Goal: Check status: Check status

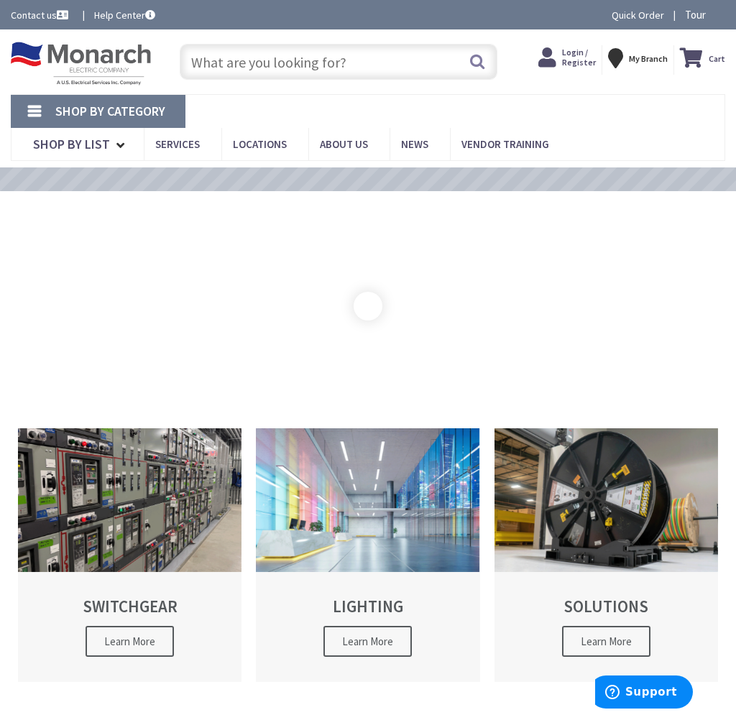
click at [266, 68] on input "text" at bounding box center [338, 62] width 317 height 36
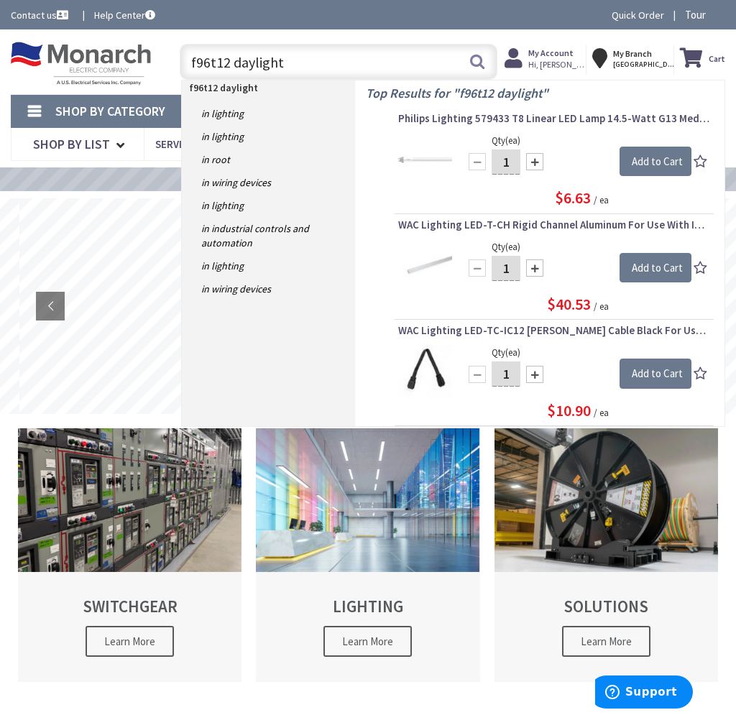
click at [317, 65] on input "f96t12 daylight" at bounding box center [338, 62] width 317 height 36
type input "f96t12 daylight"
click at [477, 64] on button "Search" at bounding box center [477, 61] width 19 height 32
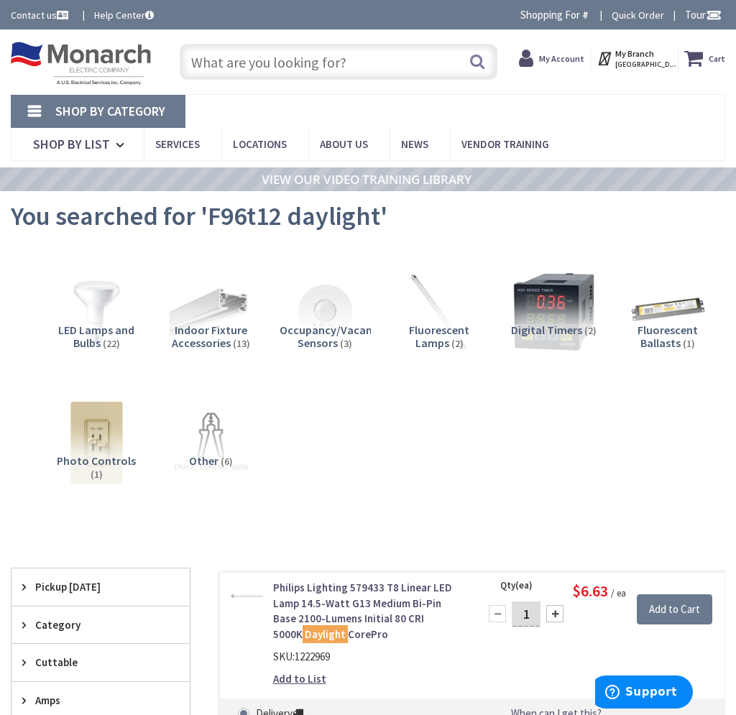
click at [441, 331] on span "Fluorescent Lamps" at bounding box center [439, 336] width 60 height 27
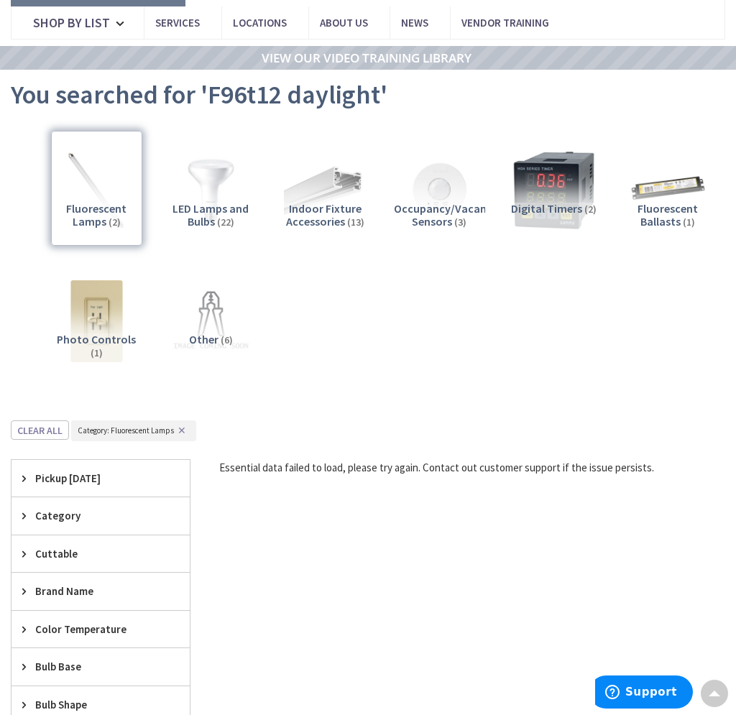
scroll to position [119, 0]
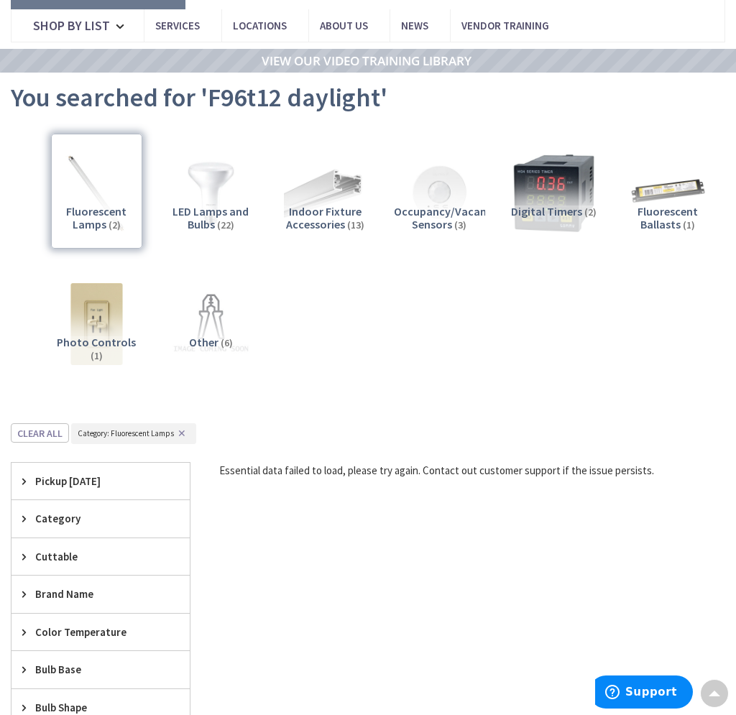
click at [97, 213] on div "Fluorescent Lamps (2)" at bounding box center [96, 191] width 91 height 115
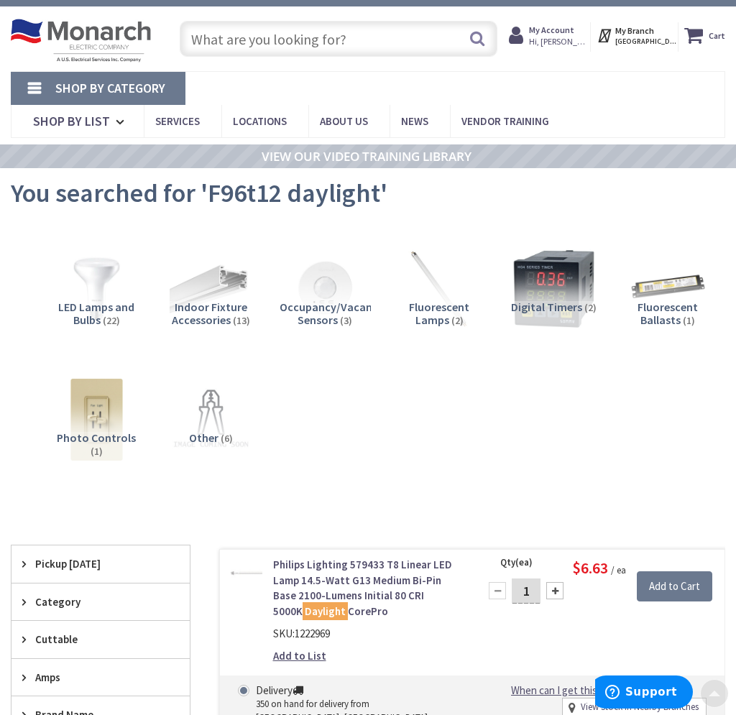
scroll to position [20, 0]
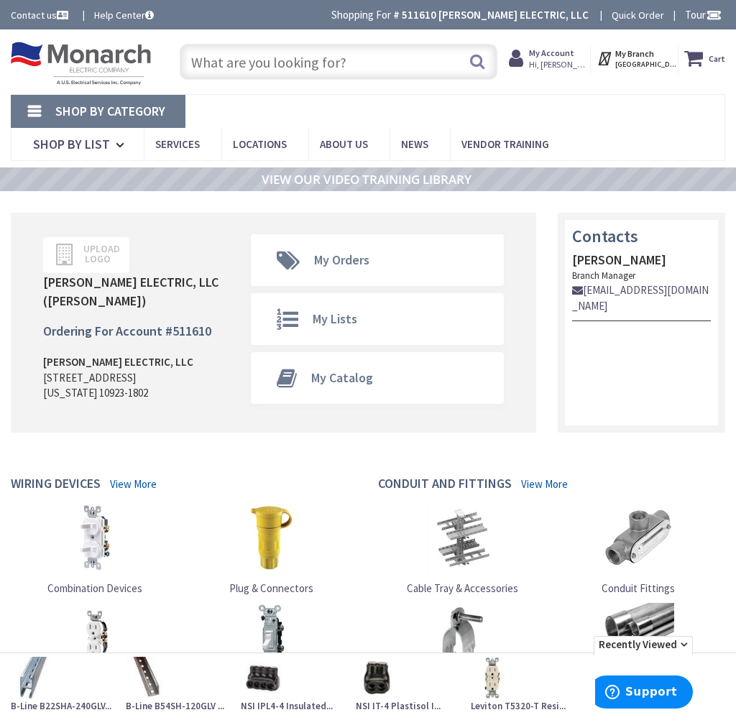
click at [245, 55] on input "text" at bounding box center [338, 62] width 317 height 36
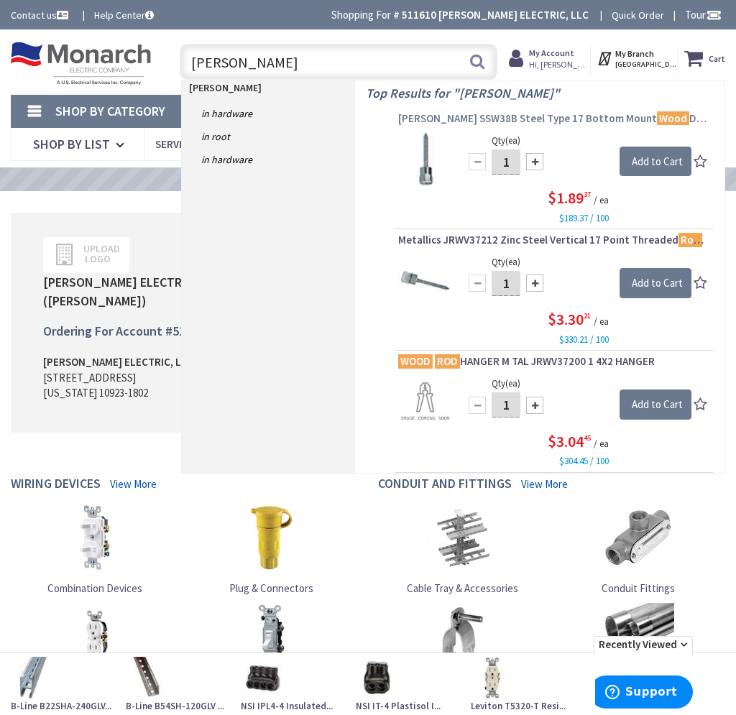
type input "wood rod"
click at [453, 116] on span "Dottie SSW38B Steel Type 17 Bottom Mount Wood Drilling Rod Hanger 3/8-Inch x 3/…" at bounding box center [554, 118] width 312 height 14
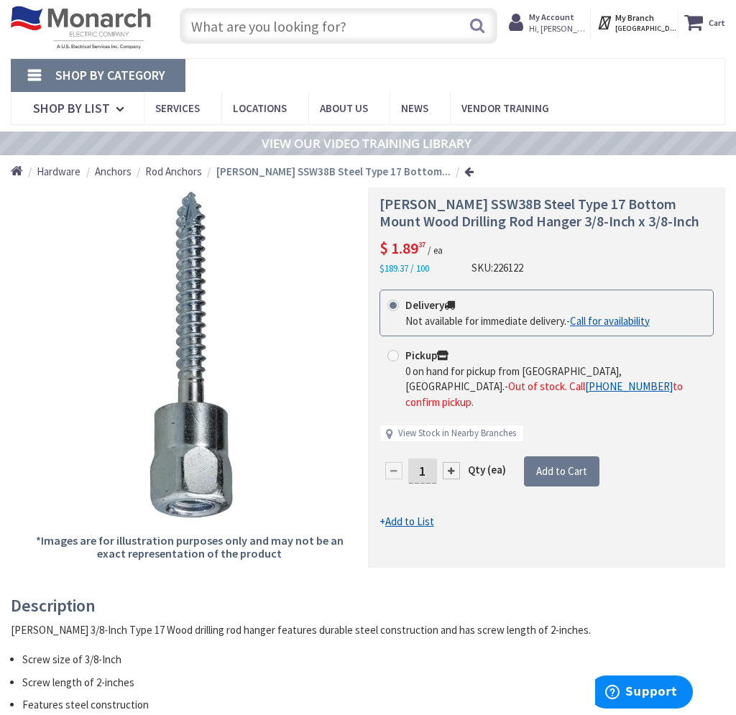
scroll to position [38, 0]
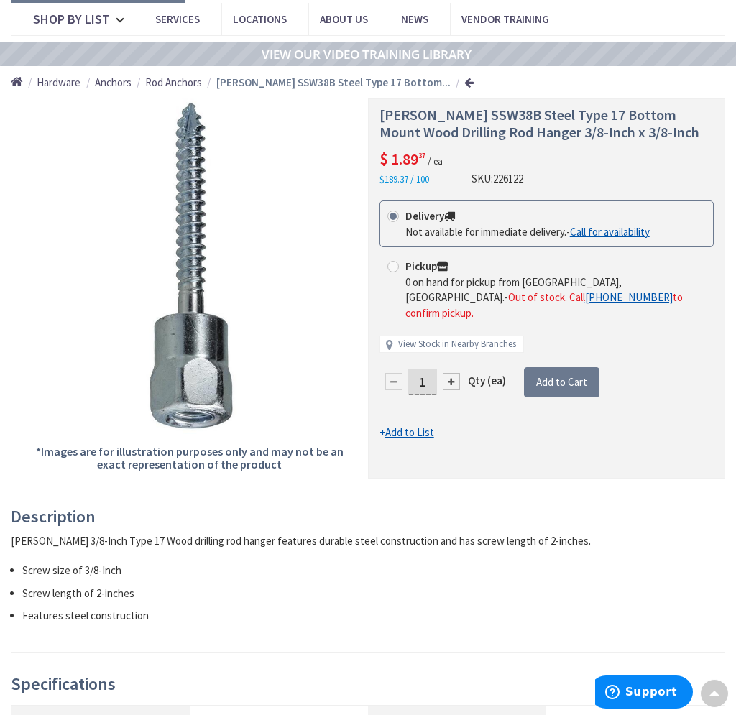
click at [448, 338] on link "View Stock in Nearby Branches" at bounding box center [457, 345] width 118 height 14
select select "data-availability"
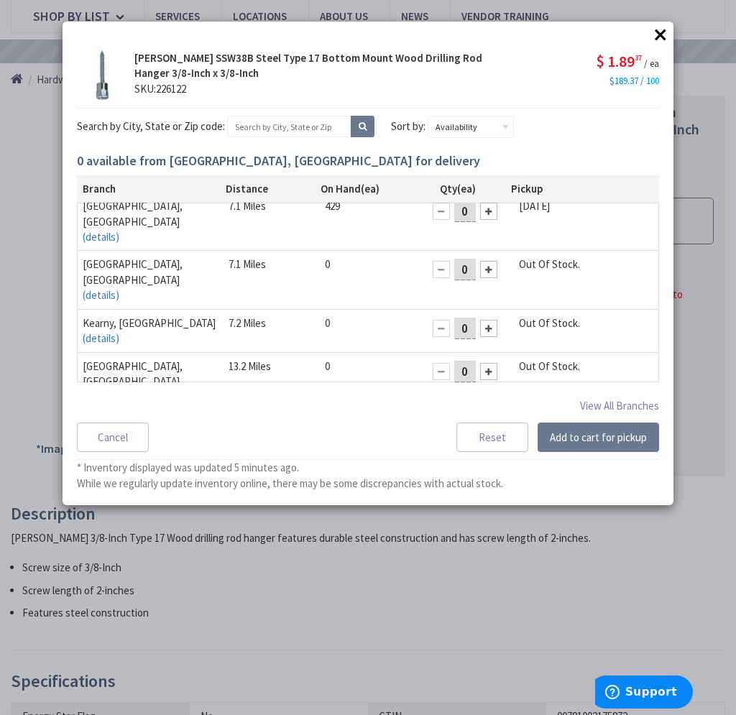
scroll to position [0, 0]
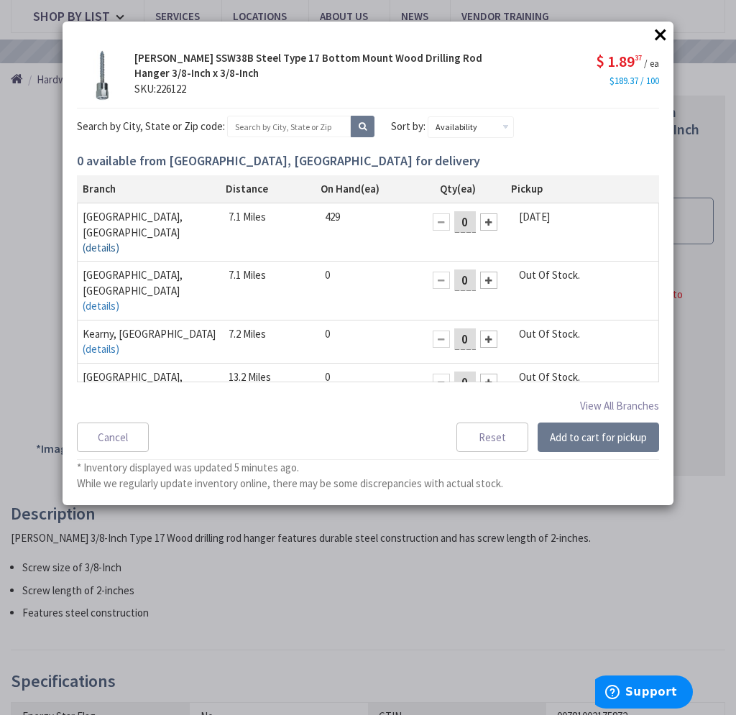
click at [119, 240] on link "(details)" at bounding box center [101, 247] width 37 height 15
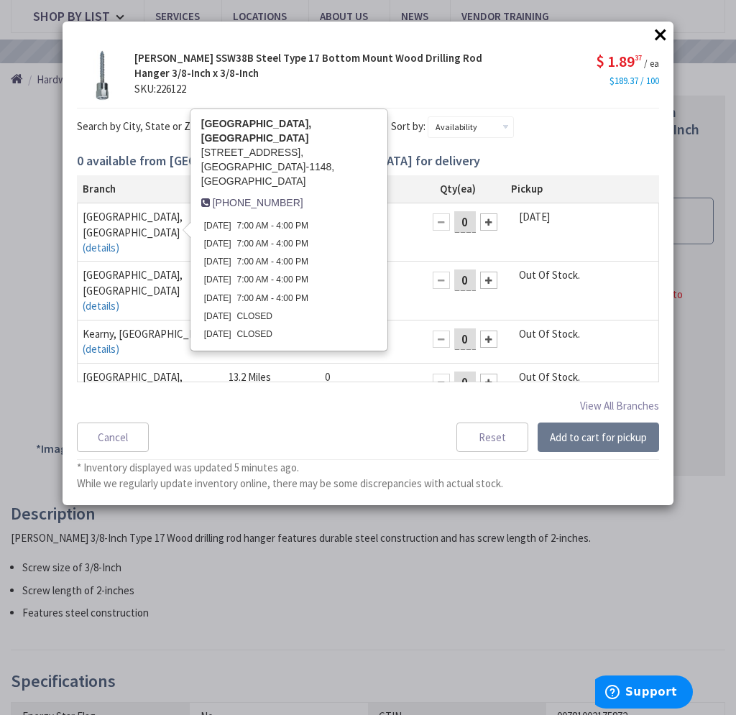
click at [353, 363] on td "0" at bounding box center [367, 376] width 97 height 27
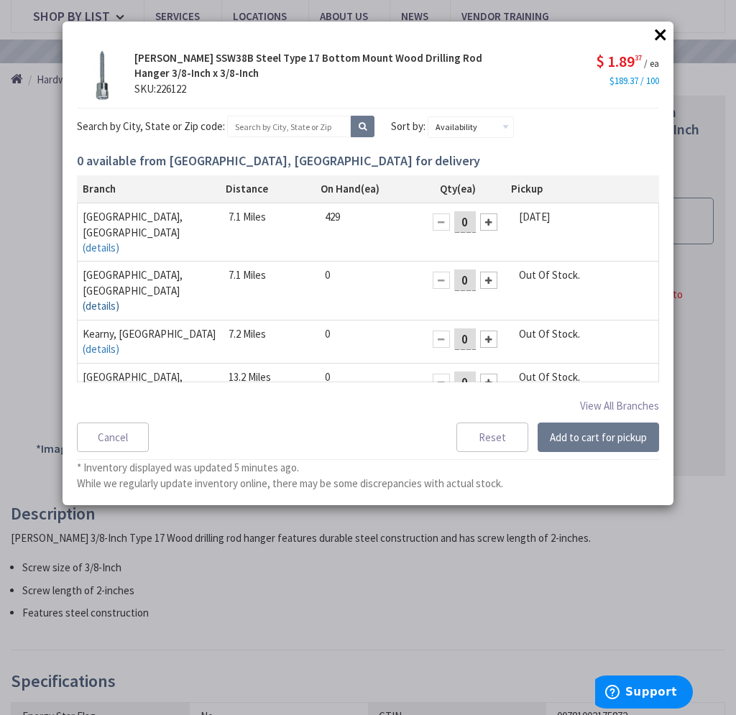
click at [119, 298] on link "(details)" at bounding box center [101, 305] width 37 height 15
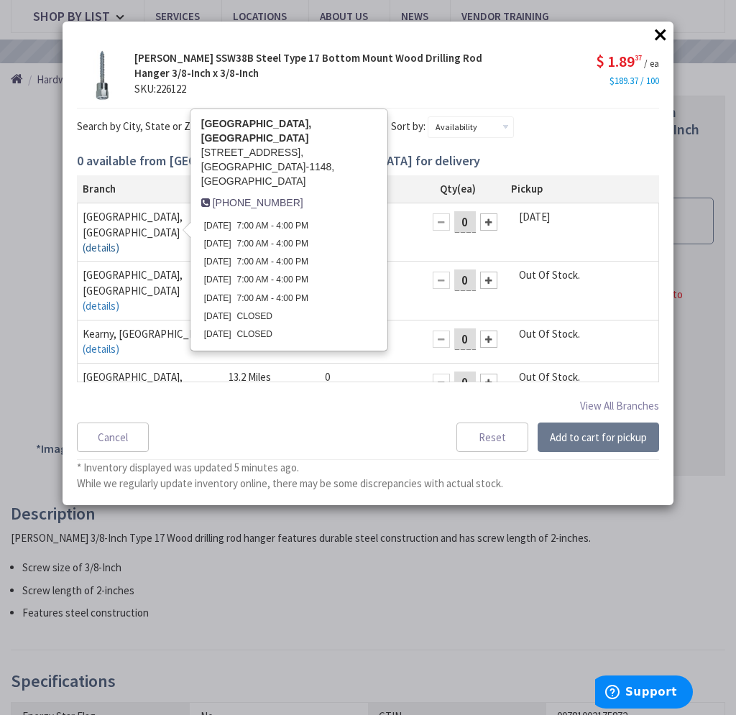
click at [119, 240] on link "(details)" at bounding box center [101, 247] width 37 height 15
click at [156, 224] on td "teterboro, NJ (details) teterboro, NJ 100 HOLLISTER RD, teterboro, NJ 07608-114…" at bounding box center [150, 232] width 146 height 58
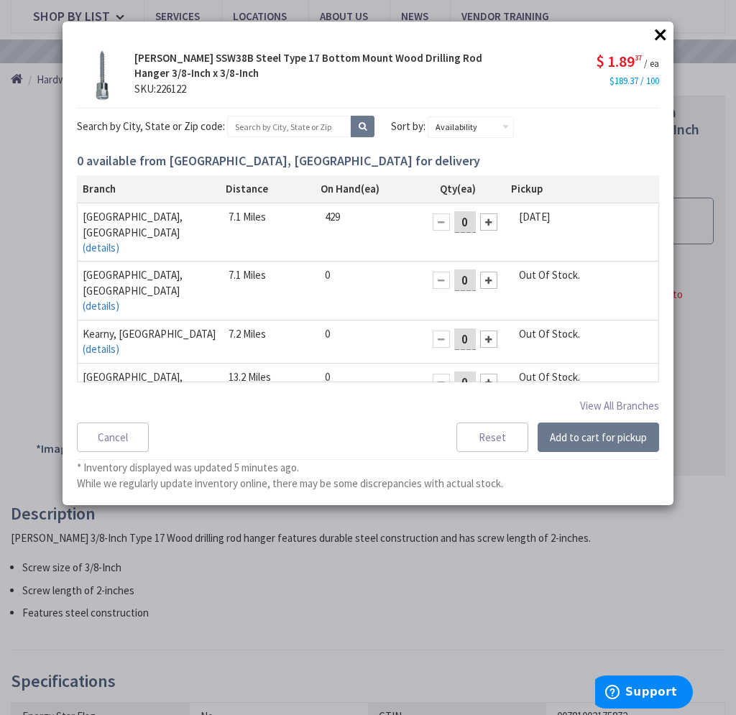
click at [490, 220] on div at bounding box center [488, 222] width 17 height 17
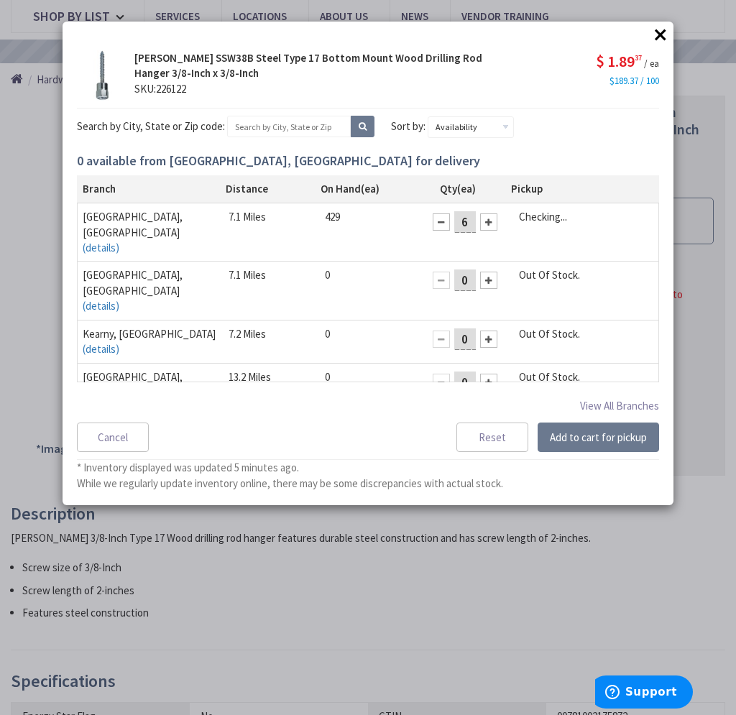
click at [490, 220] on div at bounding box center [488, 222] width 17 height 17
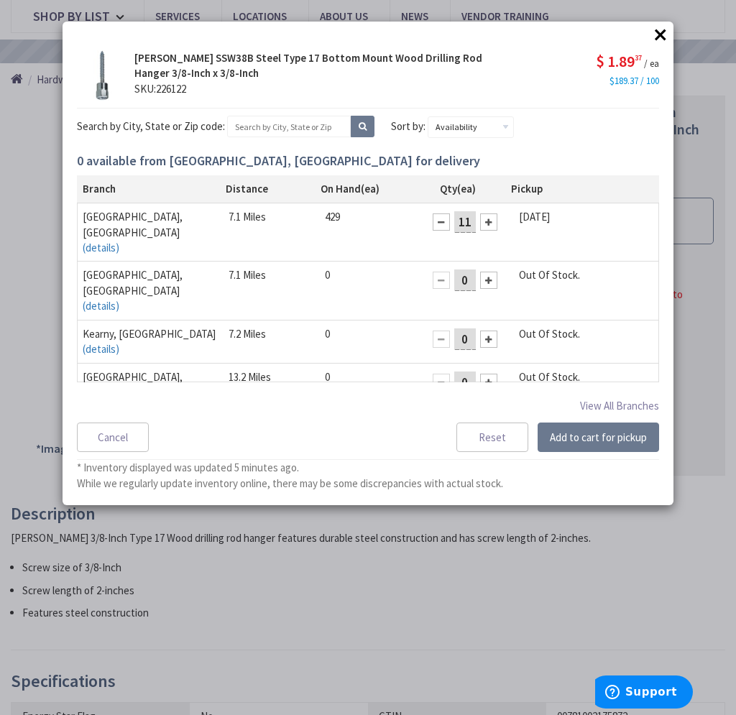
click at [490, 220] on div at bounding box center [488, 222] width 17 height 17
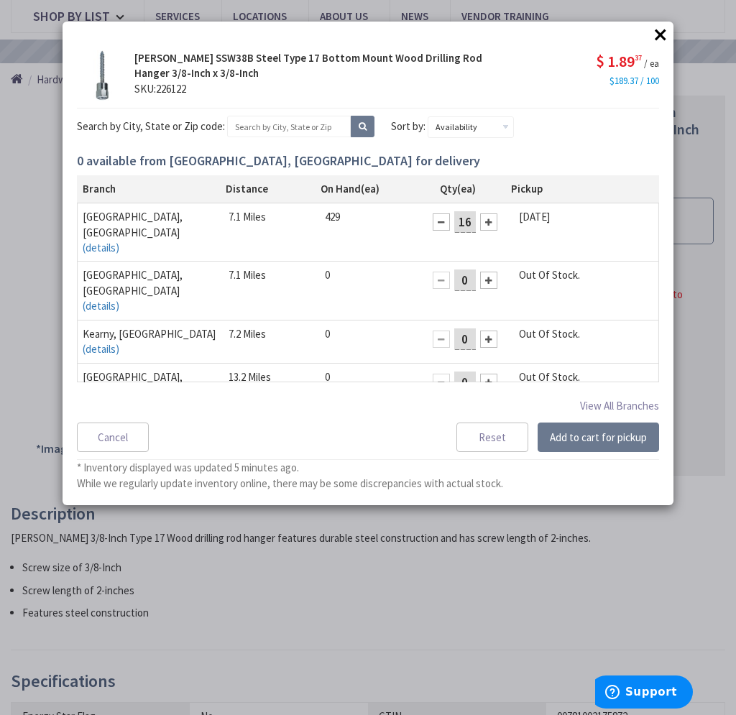
click at [490, 220] on div at bounding box center [488, 222] width 17 height 17
click at [97, 437] on button "Cancel" at bounding box center [113, 438] width 72 height 30
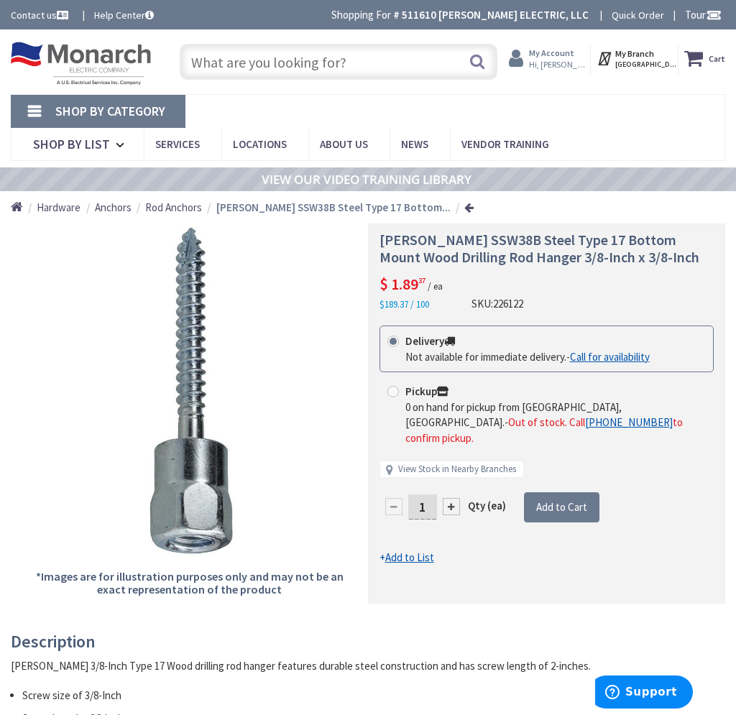
click at [557, 59] on span "Hi, [PERSON_NAME]" at bounding box center [559, 65] width 61 height 12
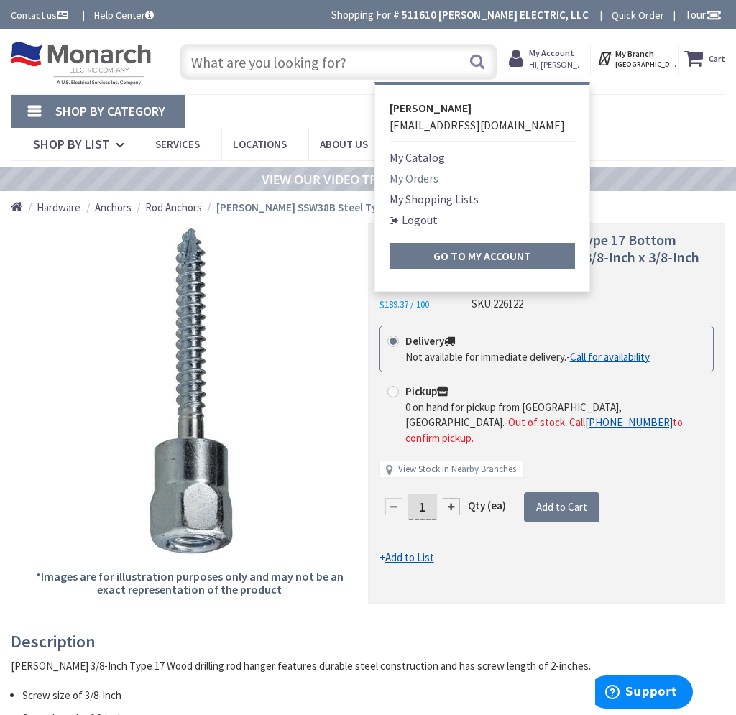
click at [418, 178] on link "My Orders" at bounding box center [414, 178] width 49 height 17
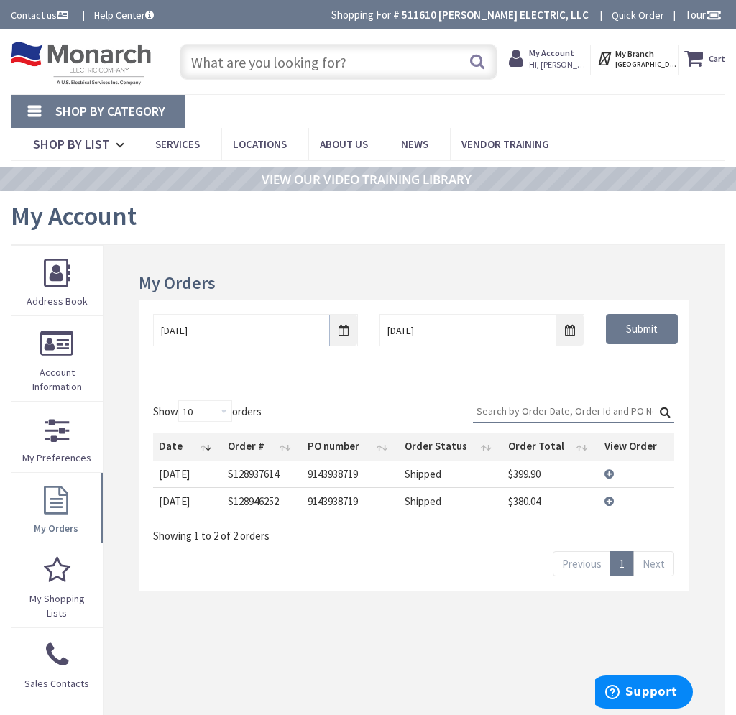
click at [651, 564] on link "Next" at bounding box center [653, 564] width 41 height 25
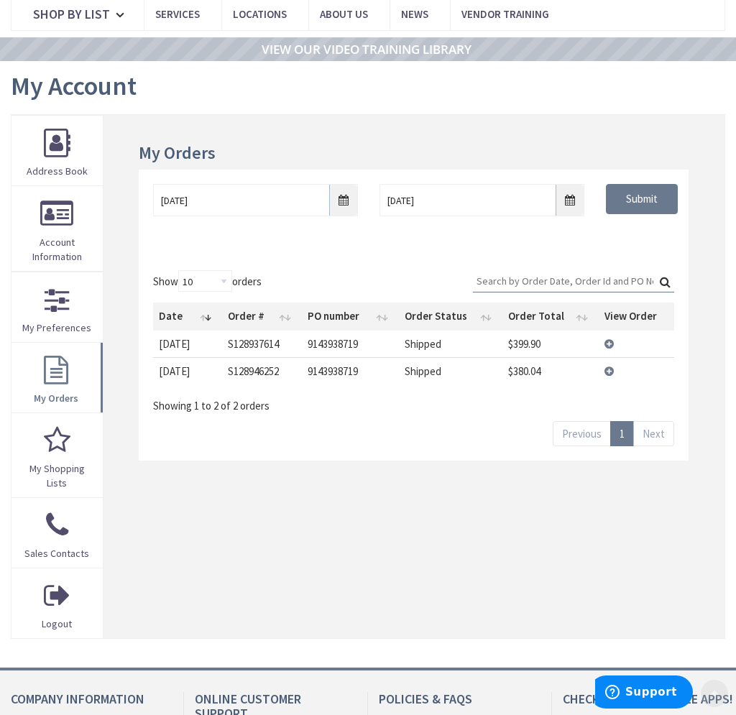
scroll to position [132, 0]
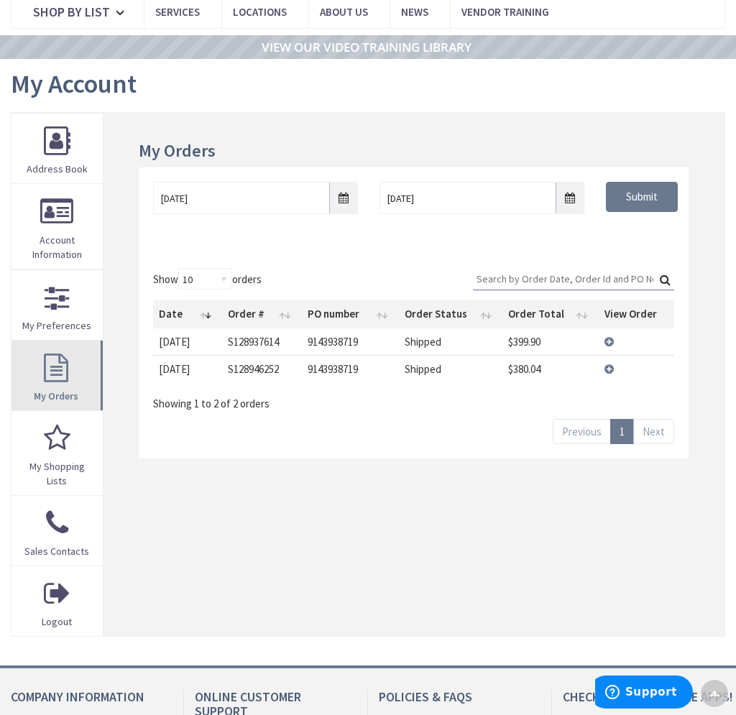
click at [63, 377] on link "My Orders" at bounding box center [57, 376] width 91 height 70
click at [608, 364] on td "View Details" at bounding box center [637, 368] width 76 height 27
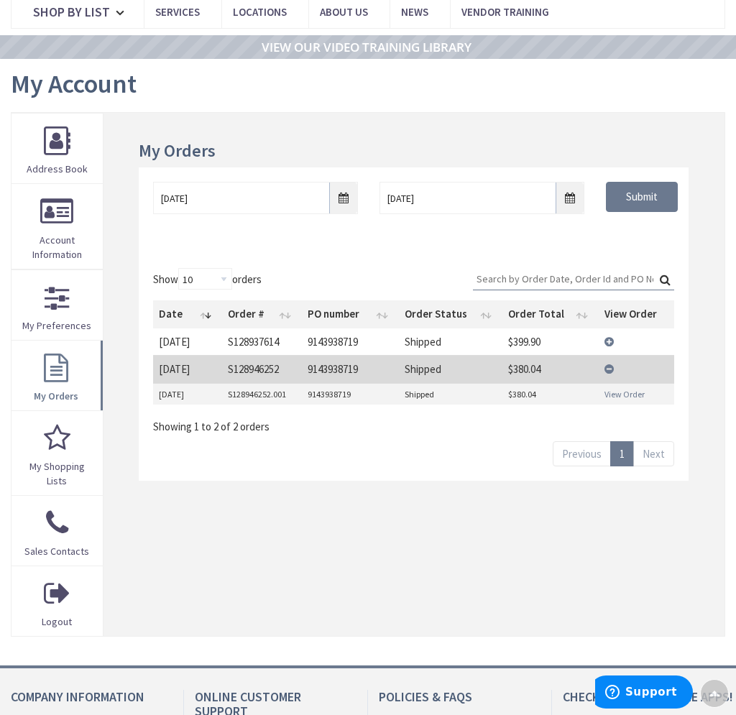
click at [625, 394] on link "View Order" at bounding box center [625, 394] width 40 height 12
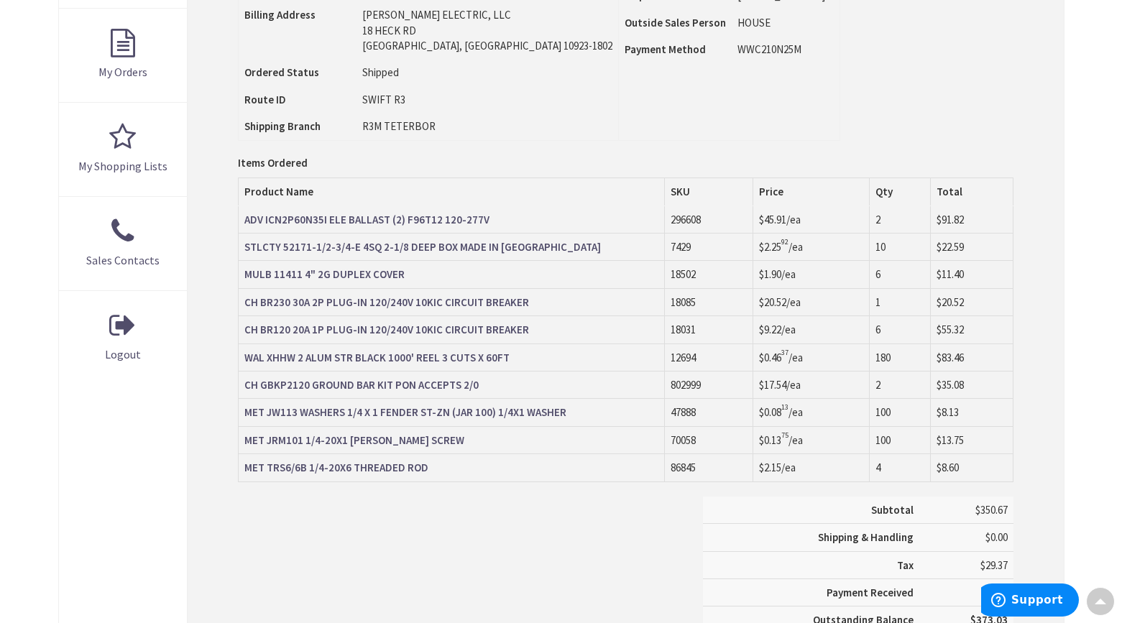
scroll to position [493, 0]
